Goal: Find specific page/section: Find specific page/section

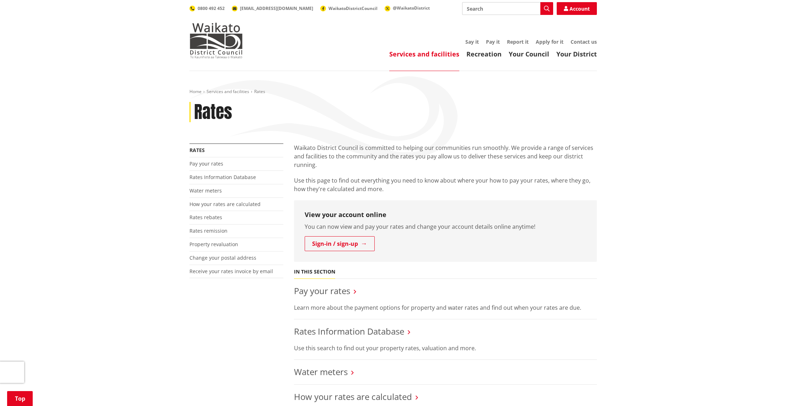
scroll to position [149, 0]
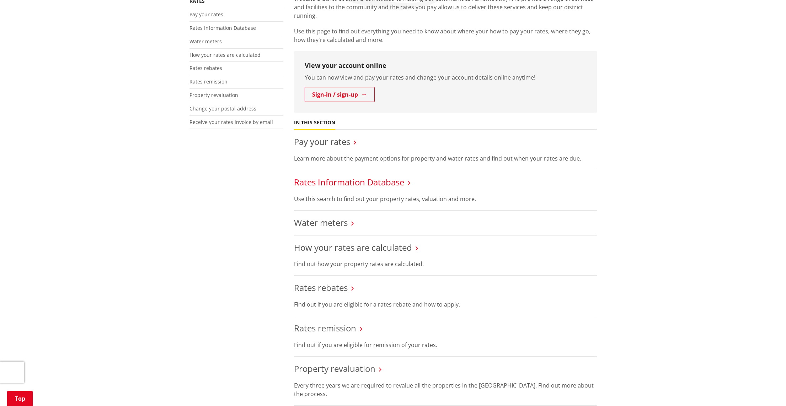
click at [388, 186] on link "Rates Information Database" at bounding box center [349, 182] width 110 height 12
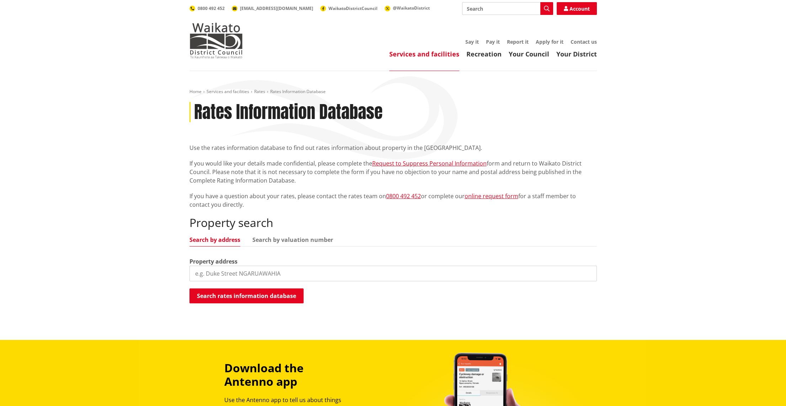
click at [224, 272] on input "search" at bounding box center [392, 274] width 407 height 16
type input "[STREET_ADDRESS]"
click at [269, 297] on button "Search rates information database" at bounding box center [246, 296] width 114 height 15
